Goal: Communication & Community: Connect with others

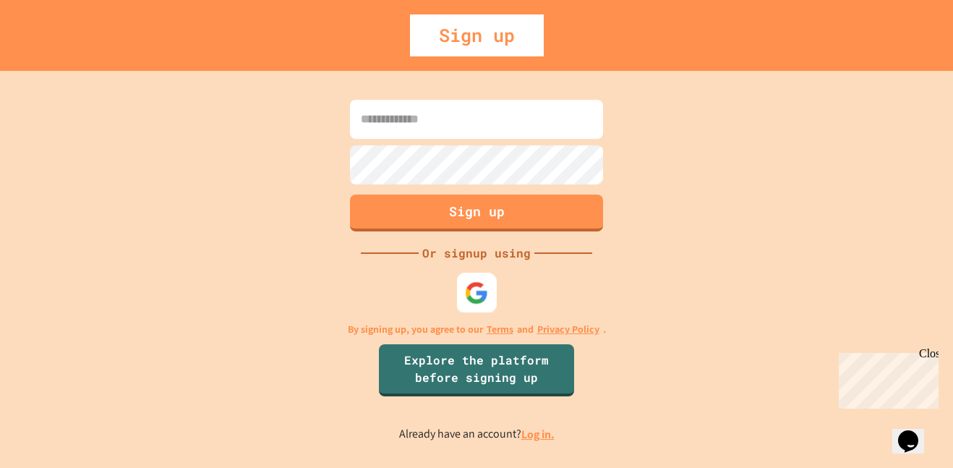
click at [478, 291] on img at bounding box center [477, 293] width 24 height 24
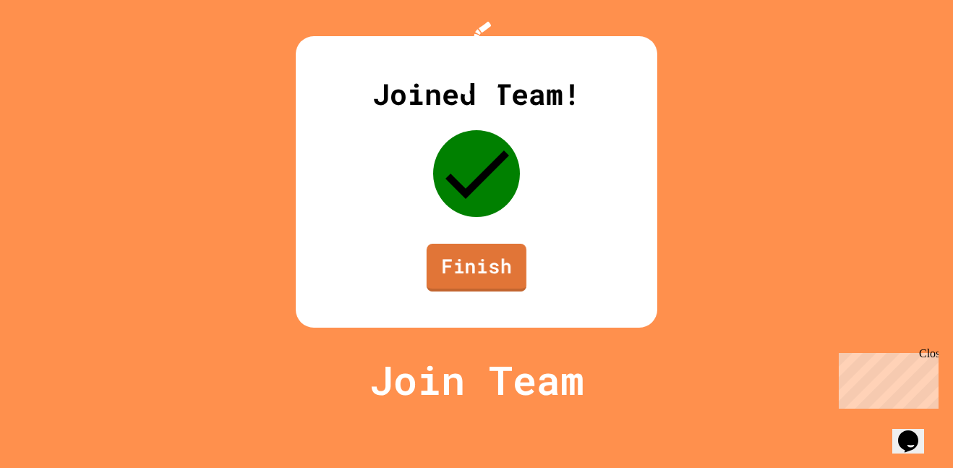
click at [479, 291] on link "Finish" at bounding box center [477, 268] width 100 height 48
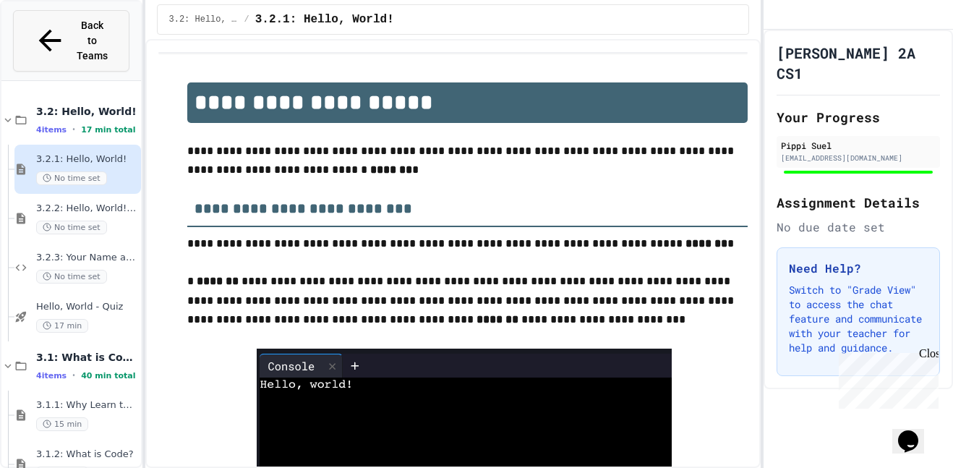
click at [88, 27] on span "Back to Teams" at bounding box center [92, 41] width 34 height 46
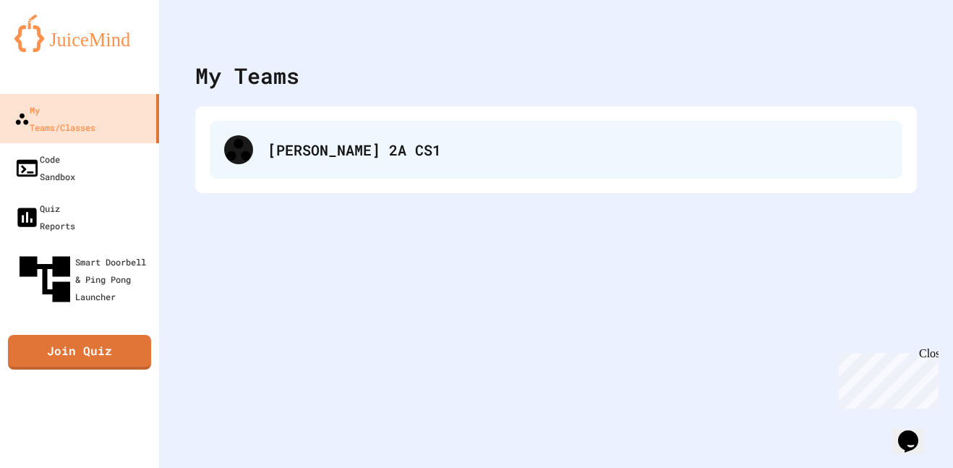
click at [376, 159] on div "[PERSON_NAME] 2A CS1" at bounding box center [577, 150] width 620 height 22
